Goal: Find specific page/section: Find specific page/section

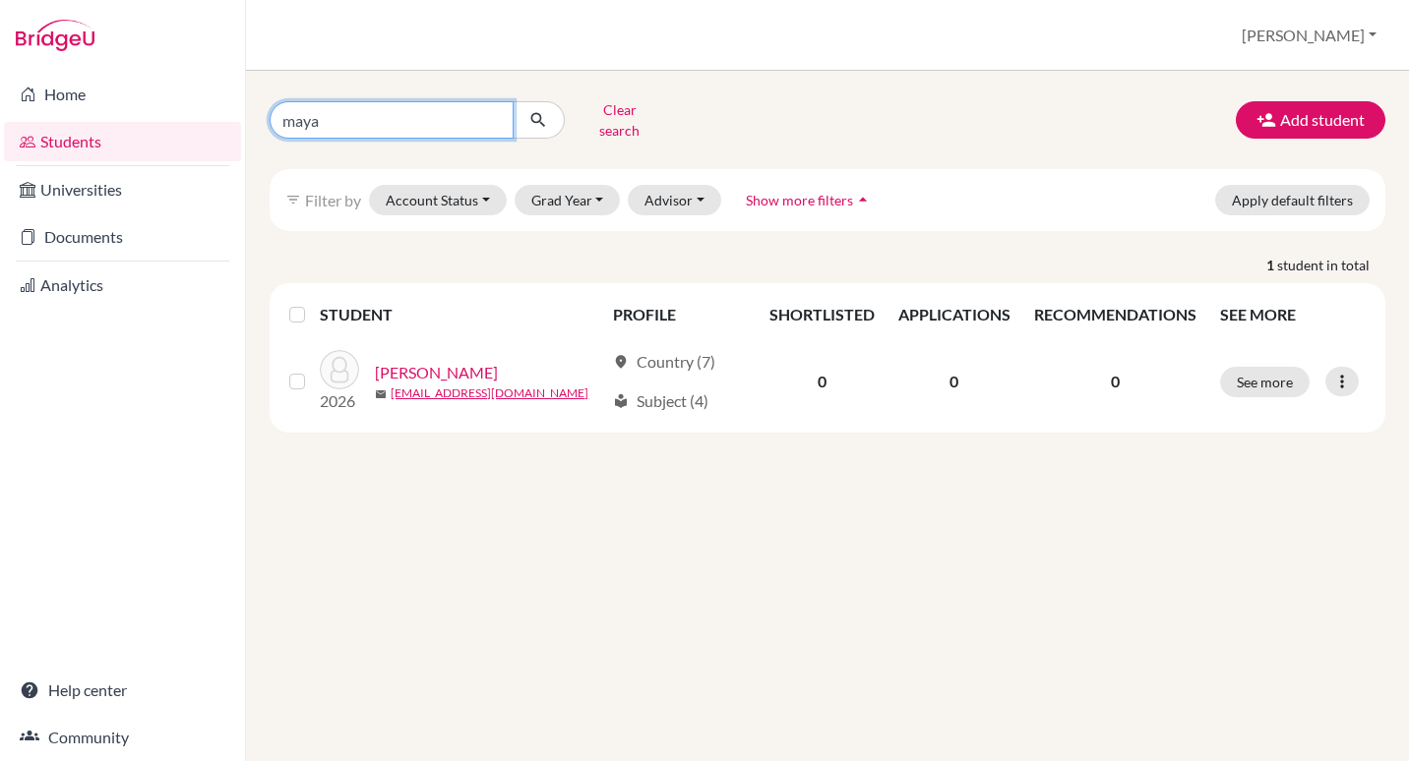
click at [336, 108] on input "maya" at bounding box center [392, 119] width 244 height 37
type input "mark"
click button "submit" at bounding box center [539, 119] width 52 height 37
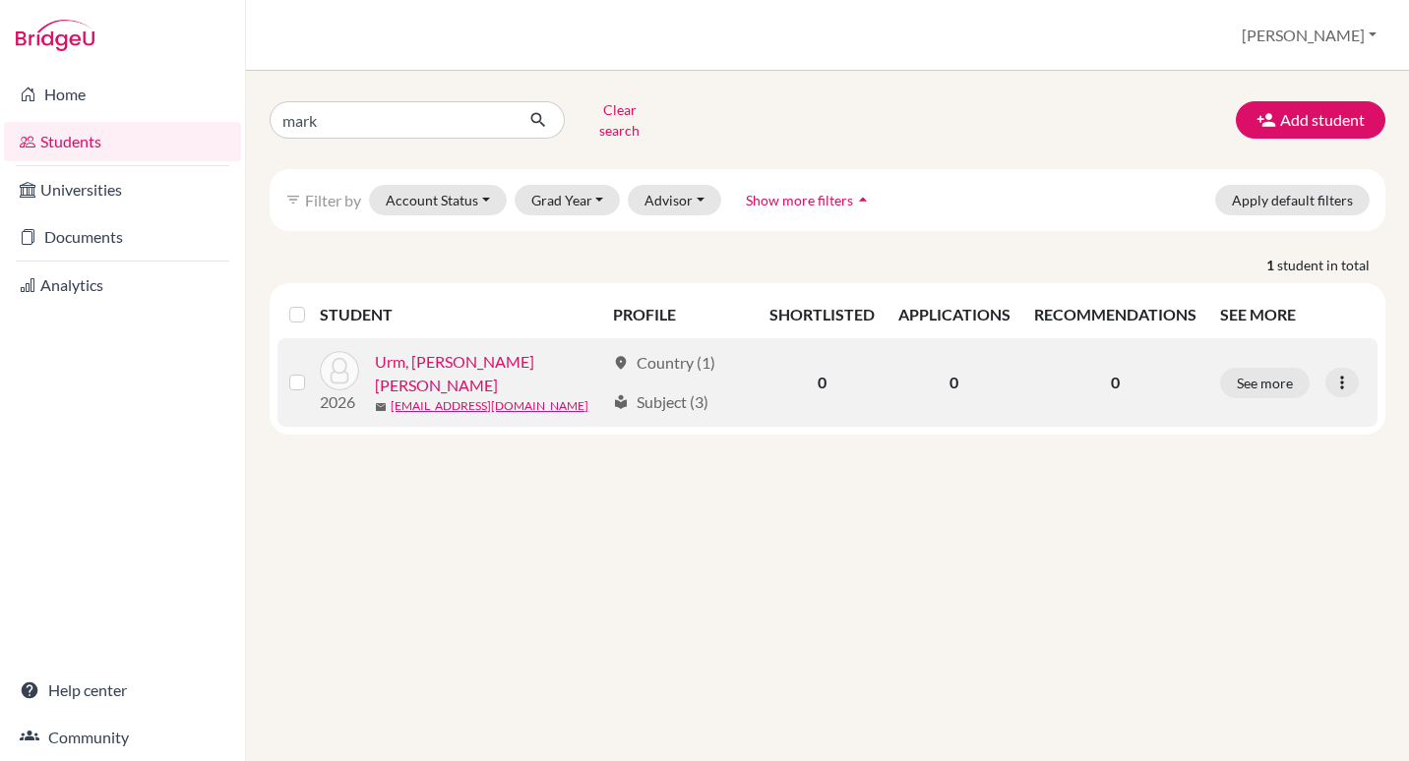
click at [455, 360] on link "Urm, [PERSON_NAME] [PERSON_NAME]" at bounding box center [489, 373] width 229 height 47
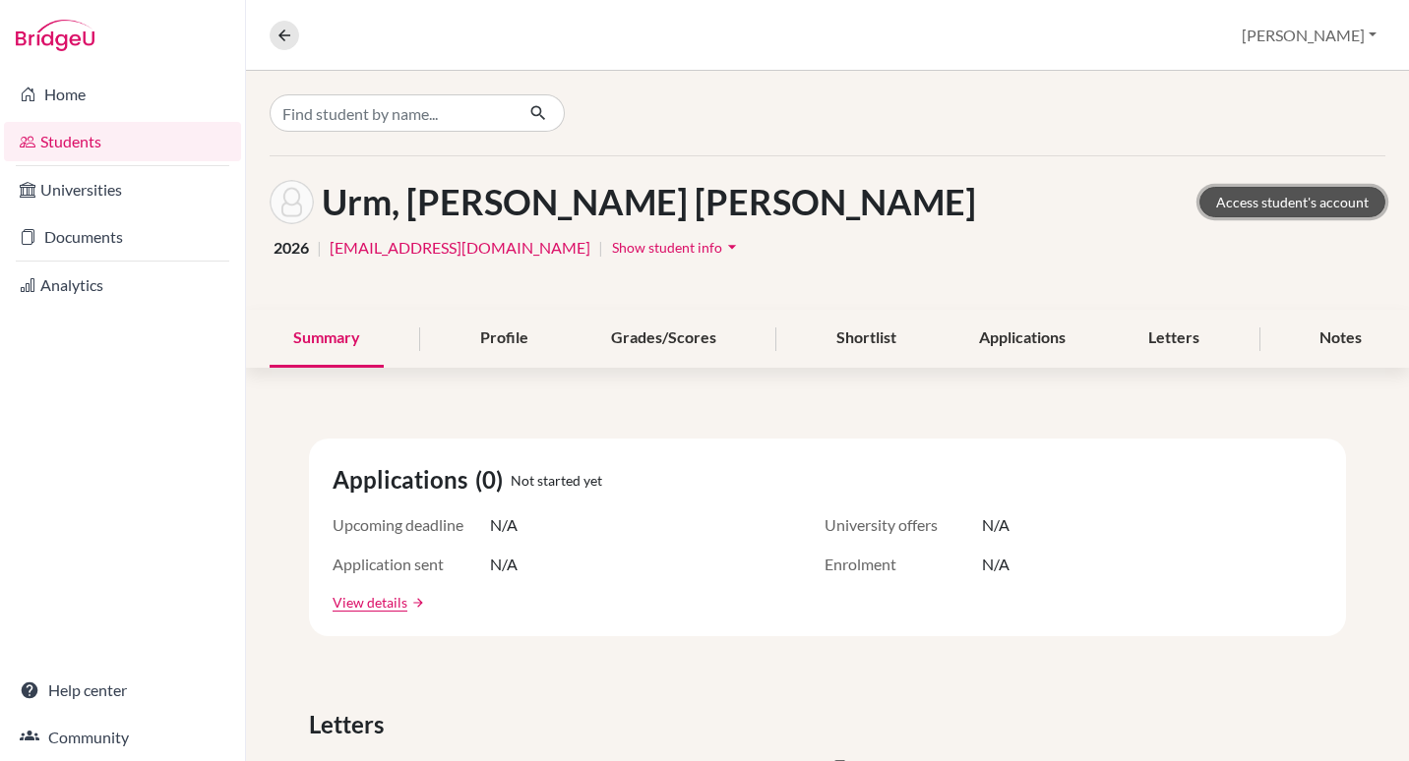
click at [1297, 206] on link "Access student's account" at bounding box center [1292, 202] width 186 height 30
